Goal: Information Seeking & Learning: Learn about a topic

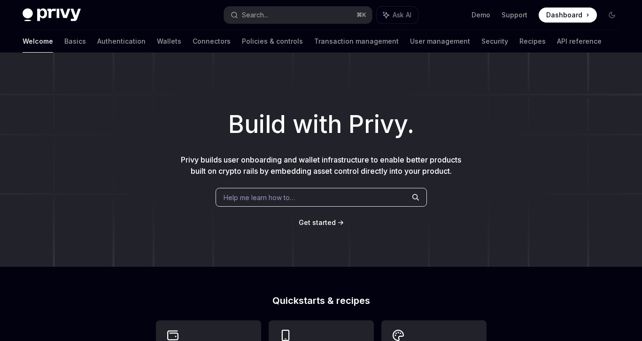
click at [330, 194] on div "Help me learn how to…" at bounding box center [321, 197] width 211 height 19
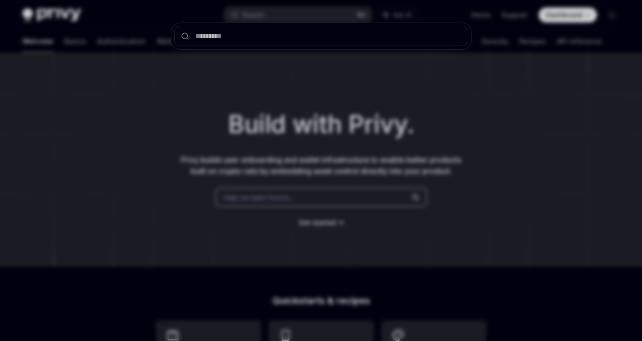
type input "**********"
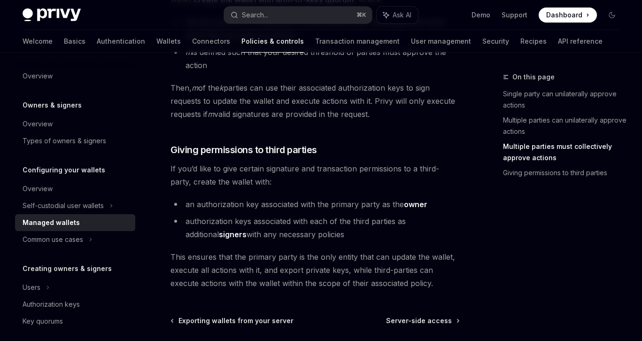
scroll to position [478, 0]
click at [72, 238] on div "Common use cases" at bounding box center [53, 239] width 61 height 11
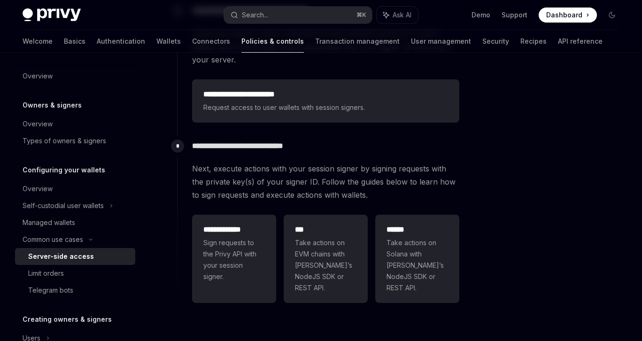
scroll to position [278, 0]
click at [73, 209] on div "Self-custodial user wallets" at bounding box center [63, 205] width 81 height 11
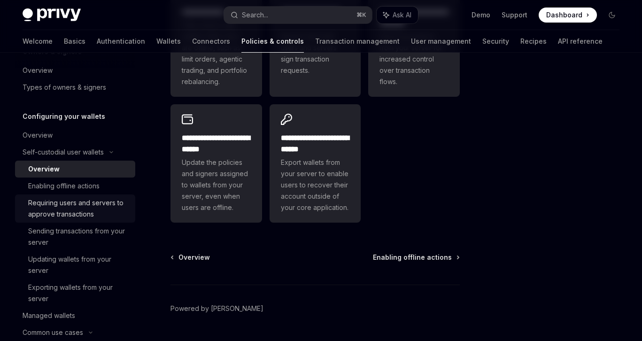
scroll to position [54, 0]
click at [96, 214] on div "Requiring users and servers to approve transactions" at bounding box center [78, 208] width 101 height 23
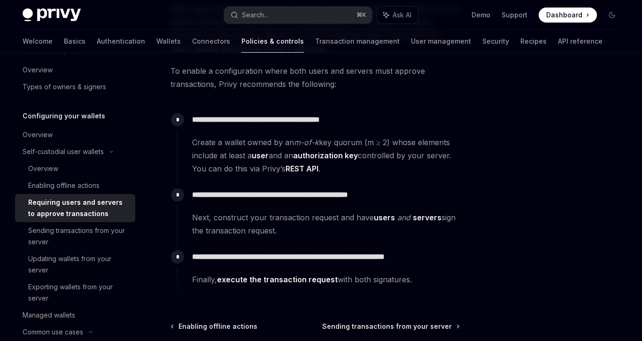
scroll to position [157, 0]
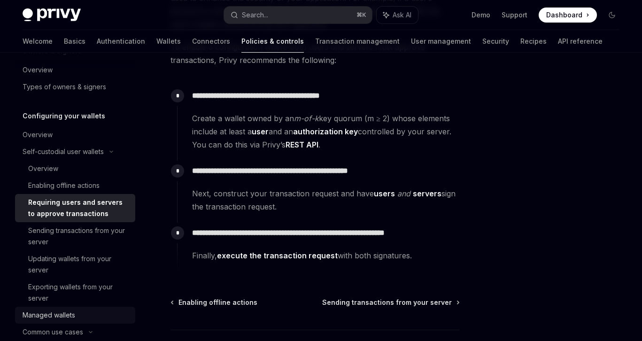
click at [83, 316] on div "Managed wallets" at bounding box center [76, 315] width 107 height 11
type textarea "*"
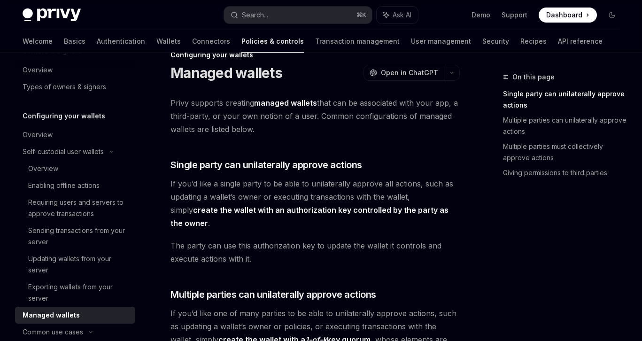
scroll to position [24, 0]
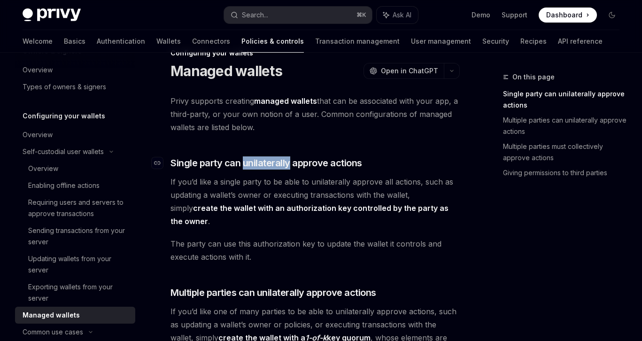
drag, startPoint x: 244, startPoint y: 163, endPoint x: 289, endPoint y: 163, distance: 45.1
click at [289, 163] on span "Single party can unilaterally approve actions" at bounding box center [267, 162] width 192 height 13
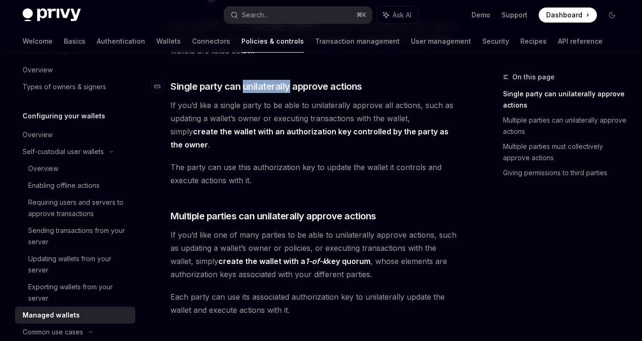
scroll to position [109, 0]
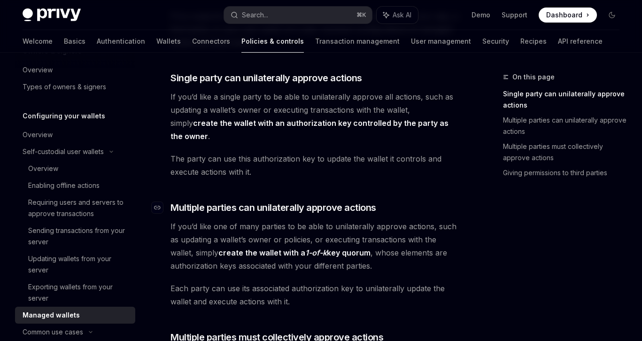
click at [447, 201] on h3 "​ Multiple parties can unilaterally approve actions" at bounding box center [315, 207] width 289 height 13
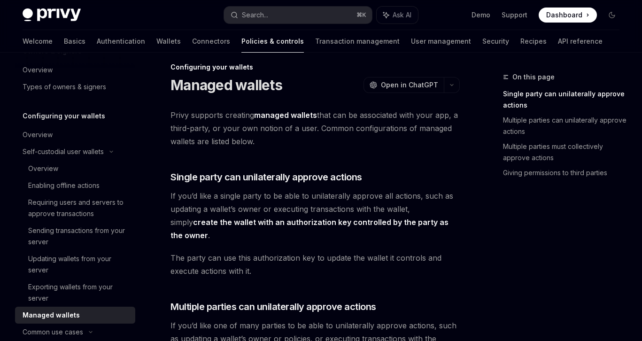
scroll to position [0, 0]
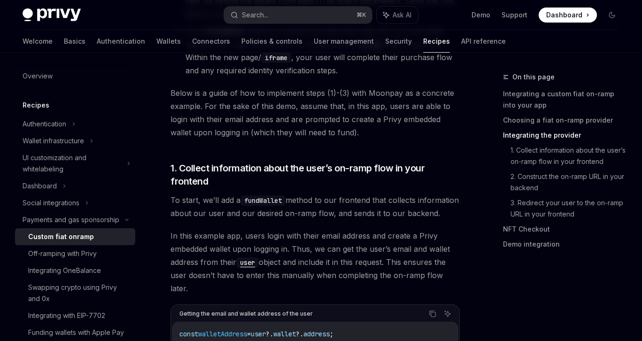
scroll to position [990, 0]
